Goal: Information Seeking & Learning: Learn about a topic

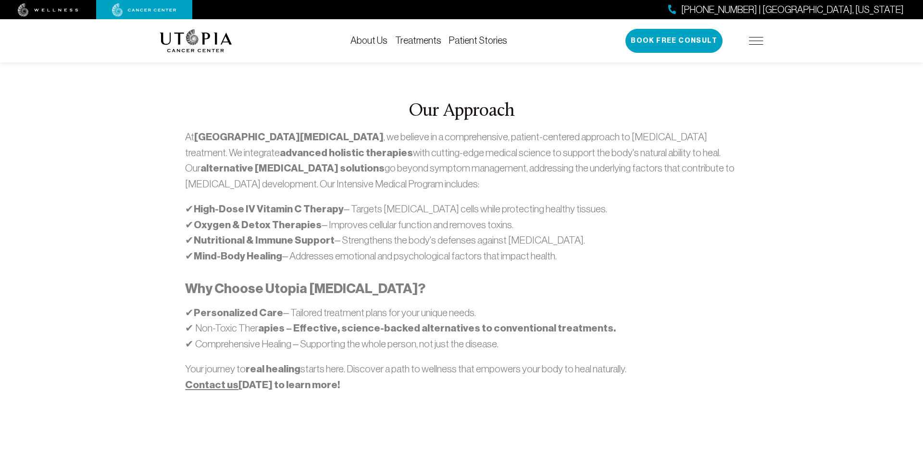
scroll to position [538, 0]
click at [619, 201] on p "✔ High-Dose IV Vitamin C Therapy – Targets [MEDICAL_DATA] cells while protectin…" at bounding box center [461, 232] width 552 height 62
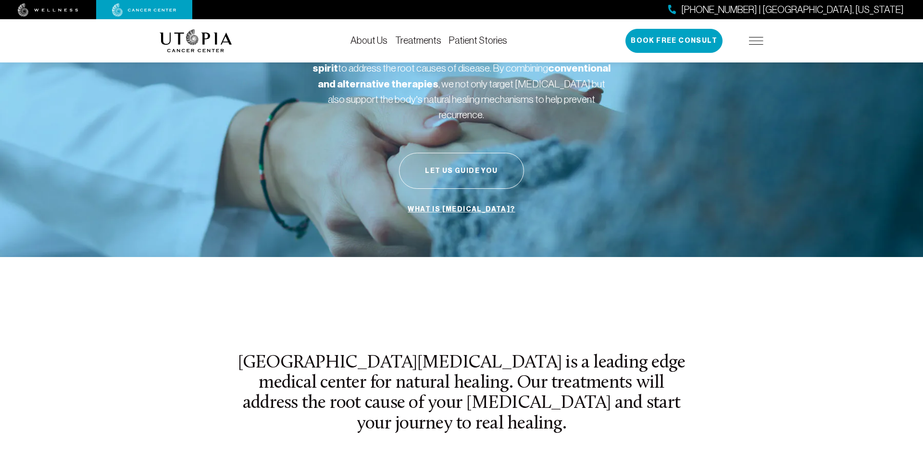
scroll to position [0, 0]
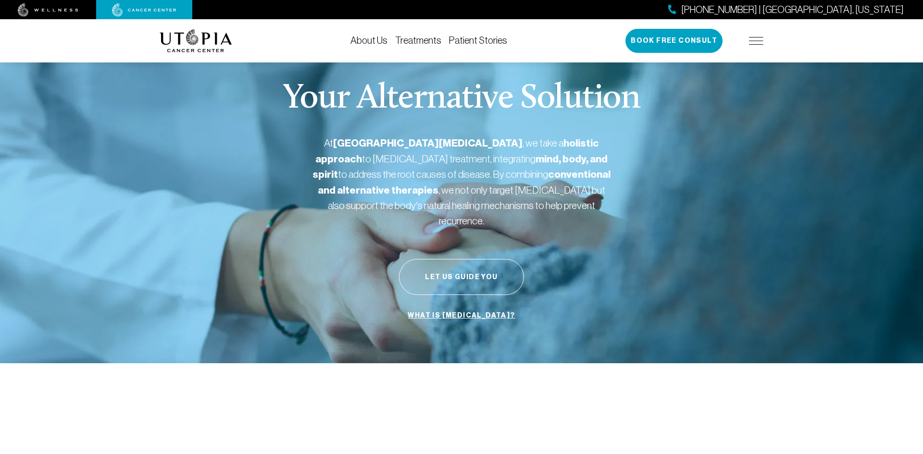
click at [378, 38] on link "About Us" at bounding box center [368, 40] width 37 height 11
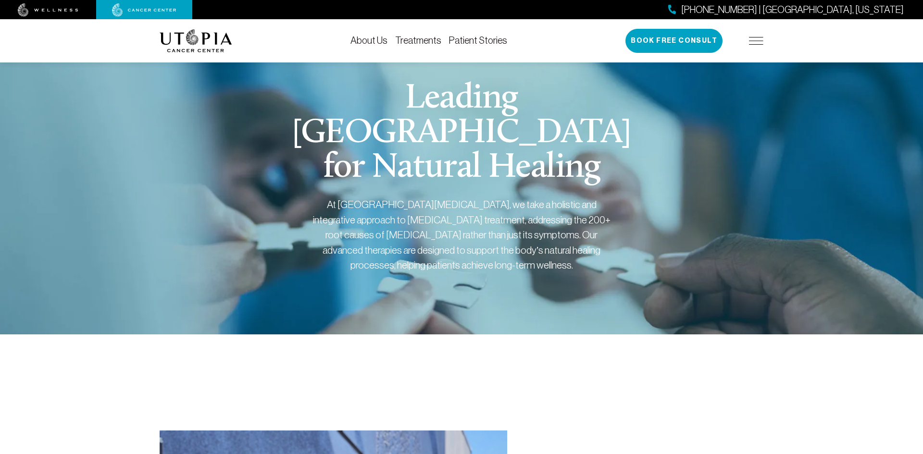
click at [171, 9] on img at bounding box center [144, 9] width 64 height 13
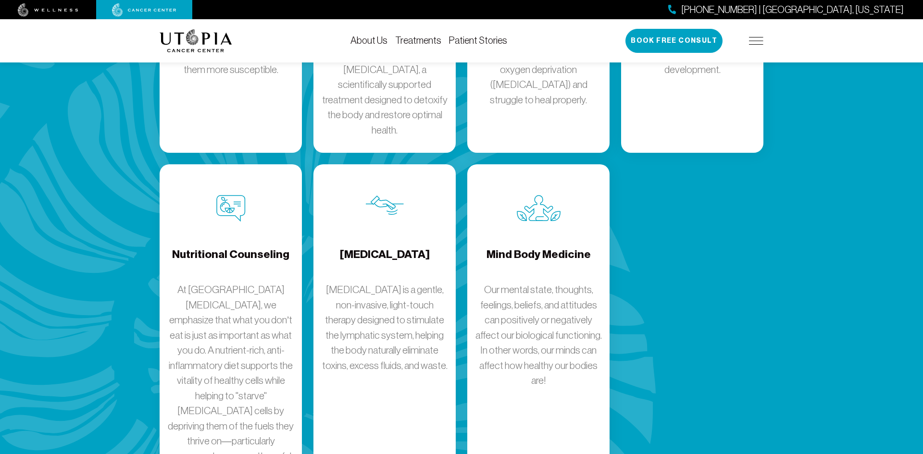
scroll to position [1541, 0]
